Goal: Information Seeking & Learning: Learn about a topic

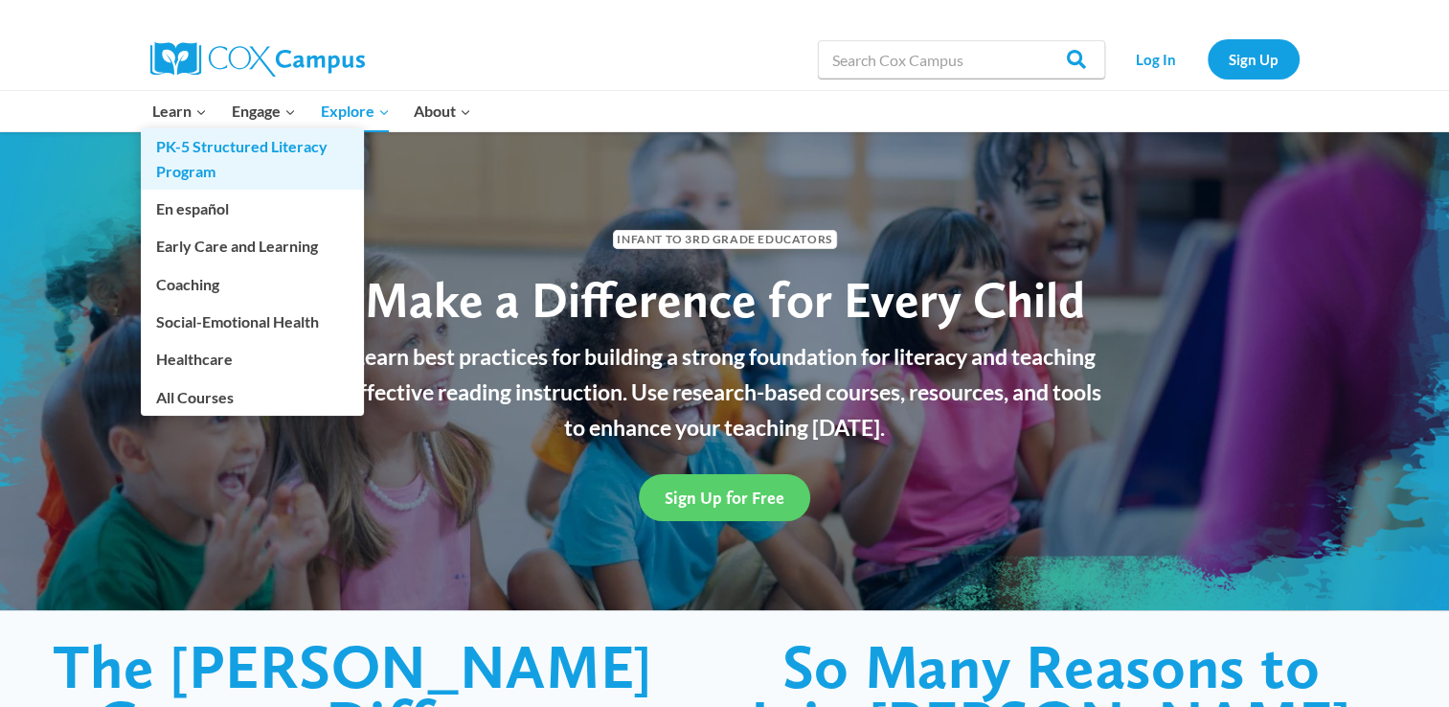
click at [175, 130] on link "PK-5 Structured Literacy Program" at bounding box center [252, 158] width 223 height 61
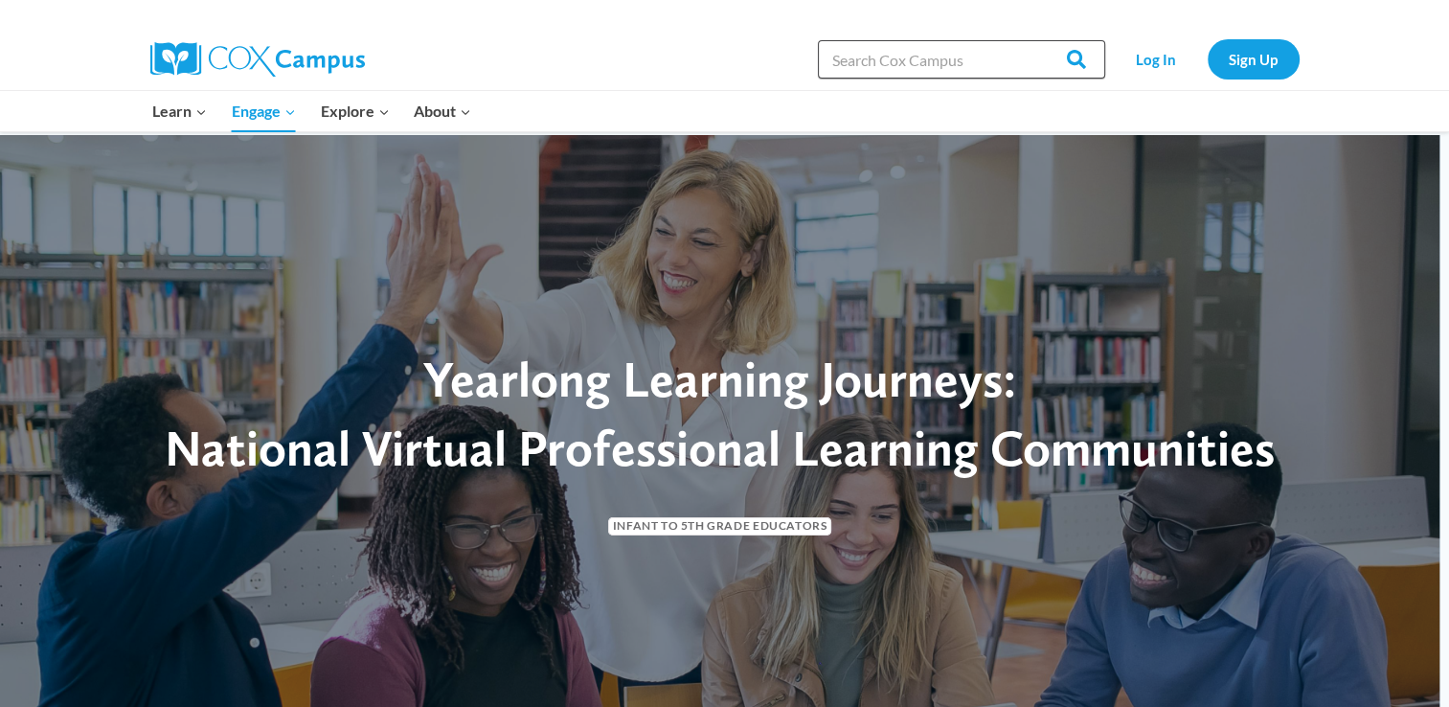
click at [866, 61] on input "Search in [URL][DOMAIN_NAME]" at bounding box center [961, 59] width 287 height 38
type input "courses"
click at [1030, 40] on input "Search" at bounding box center [1067, 59] width 75 height 38
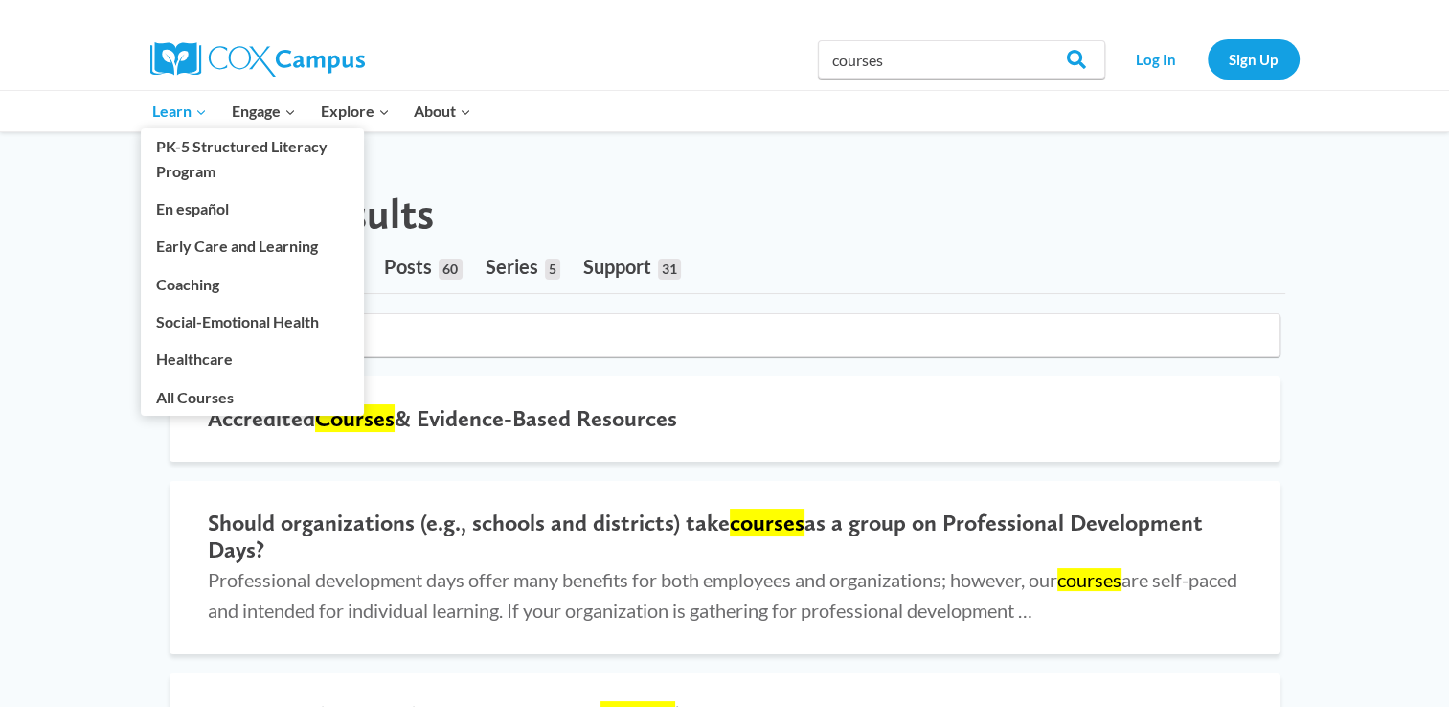
click at [175, 107] on span "Learn Expand" at bounding box center [179, 111] width 55 height 25
click at [304, 248] on link "Early Care and Learning" at bounding box center [252, 246] width 223 height 36
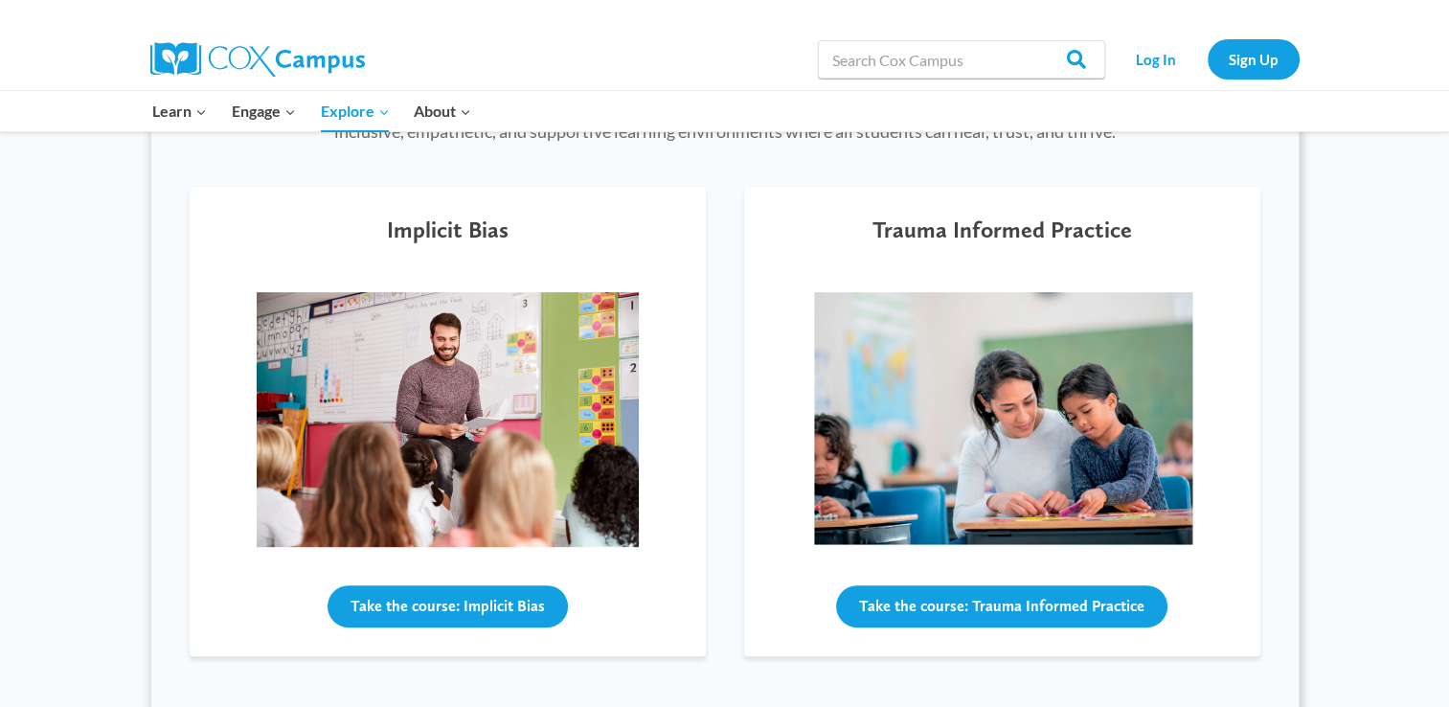
scroll to position [631, 0]
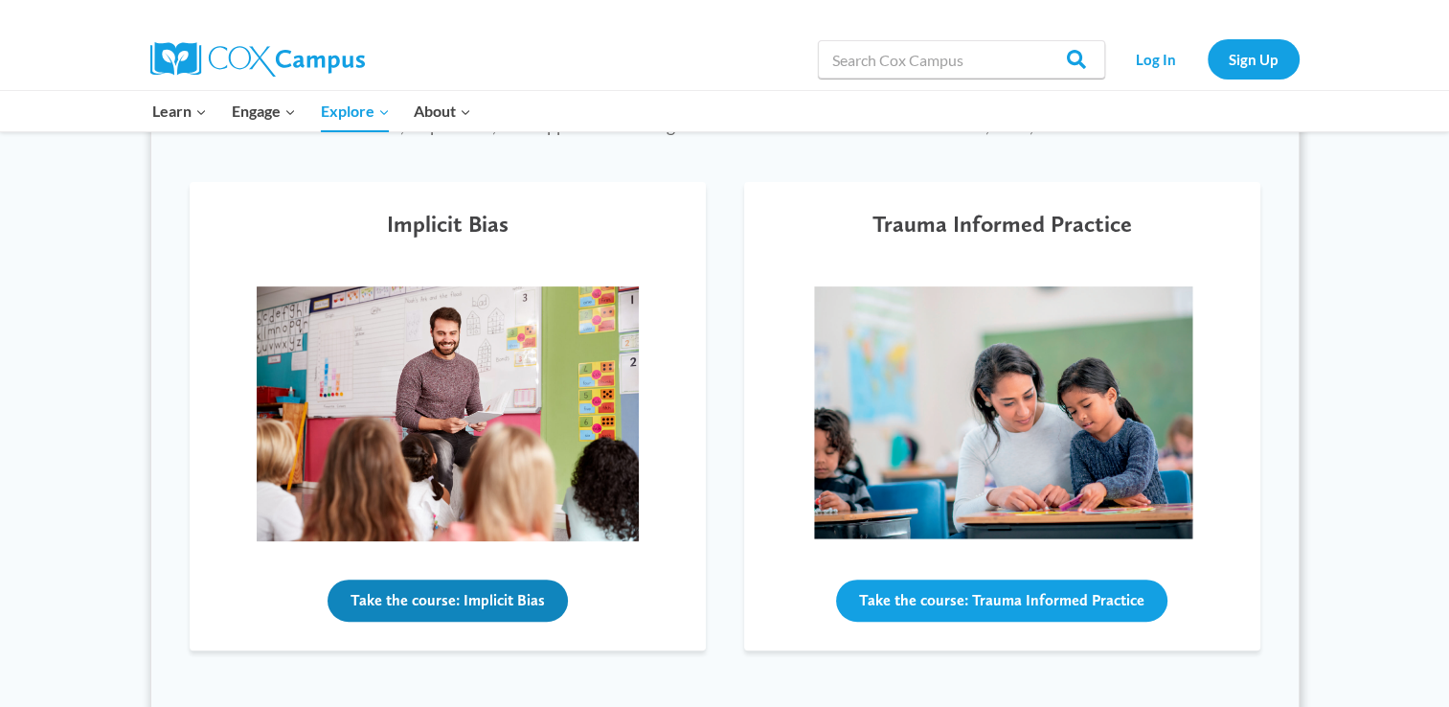
click at [484, 590] on button "Take the course: Implicit Bias" at bounding box center [447, 600] width 240 height 42
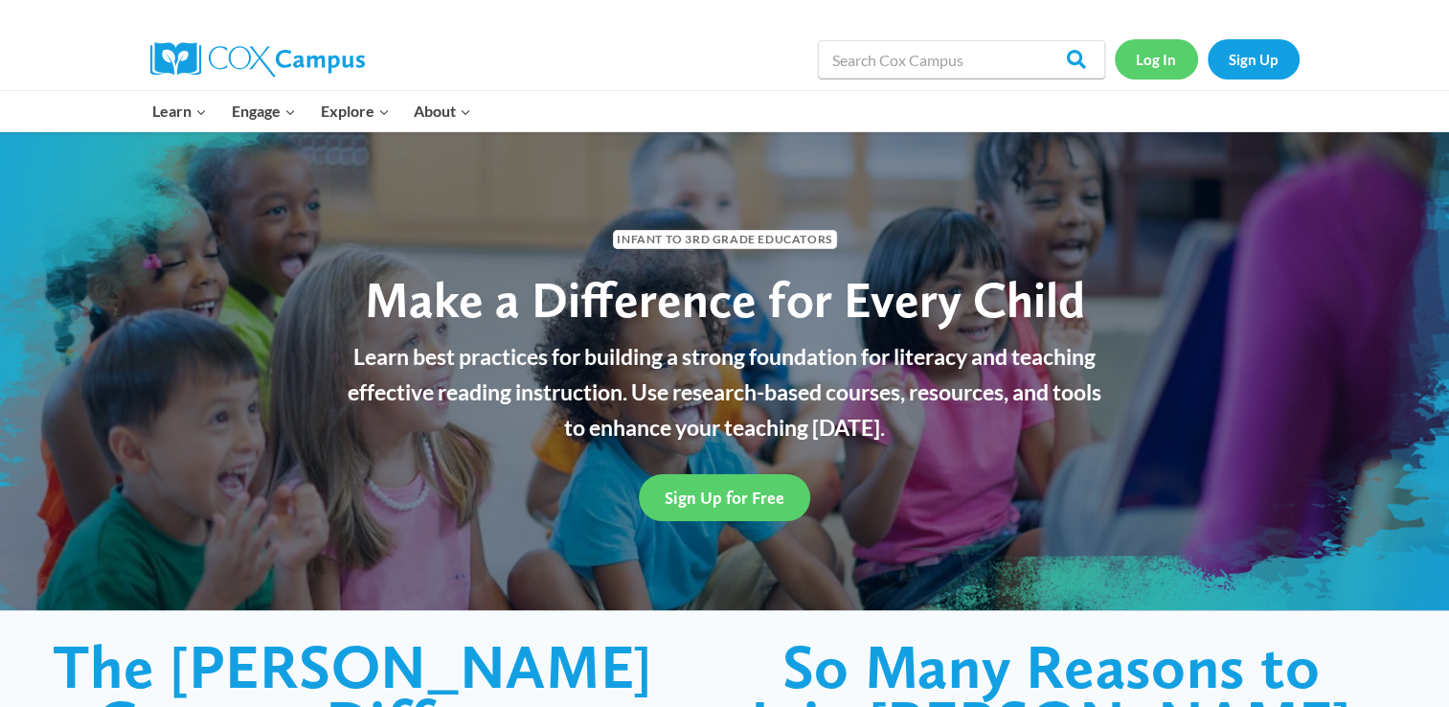
click at [1156, 69] on link "Log In" at bounding box center [1155, 58] width 83 height 39
